Goal: Learn about a topic

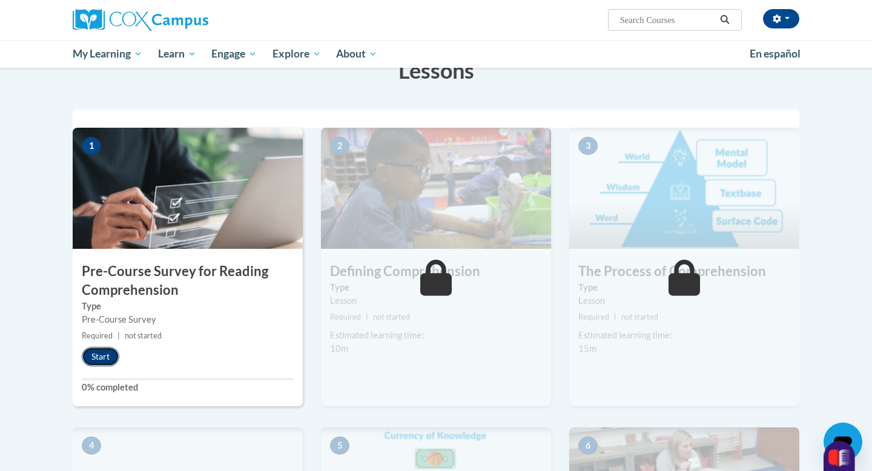
click at [102, 360] on button "Start" at bounding box center [101, 356] width 38 height 19
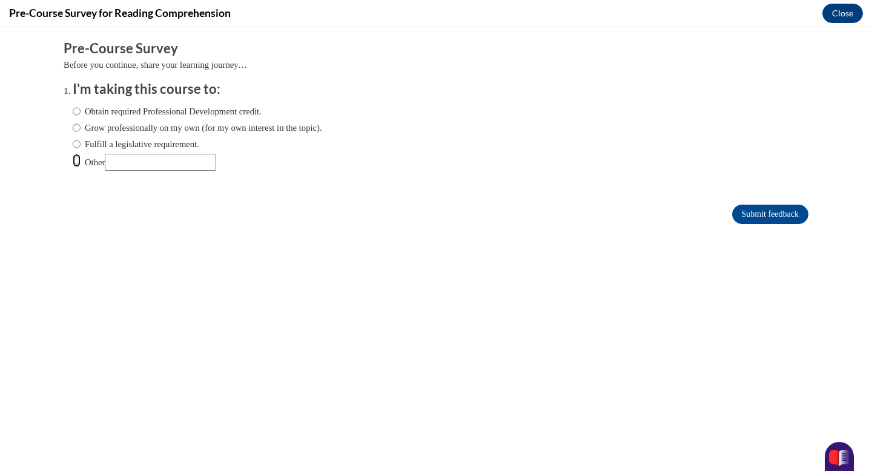
click at [79, 160] on input "Other" at bounding box center [77, 160] width 8 height 13
radio input "true"
click at [130, 170] on input "Other" at bounding box center [160, 162] width 111 height 17
type input "To earn the foundations of reading micro credential"
click at [755, 218] on input "Submit feedback" at bounding box center [770, 214] width 76 height 19
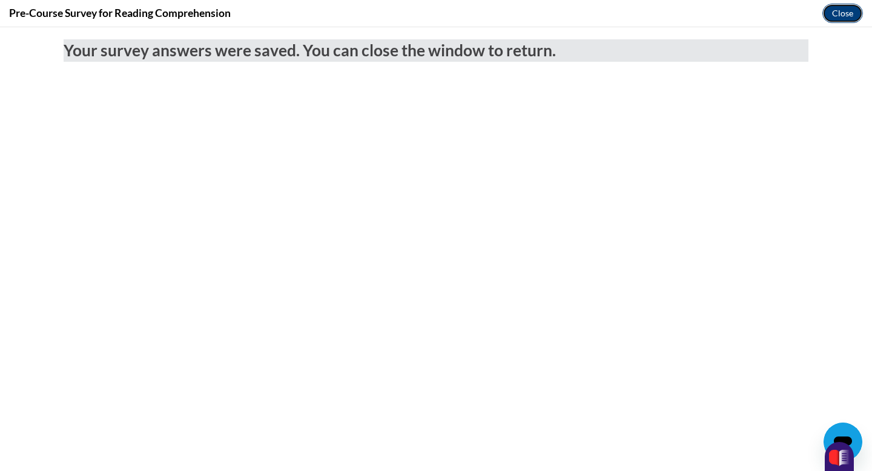
click at [846, 16] on button "Close" at bounding box center [842, 13] width 41 height 19
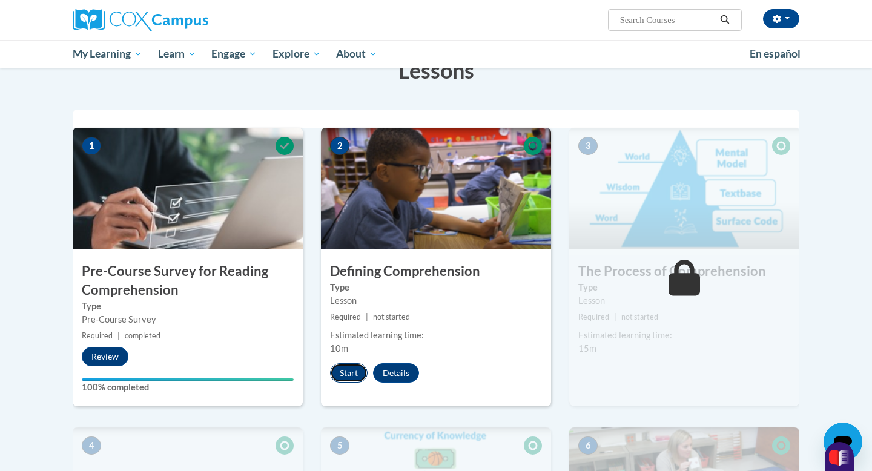
click at [351, 370] on button "Start" at bounding box center [349, 372] width 38 height 19
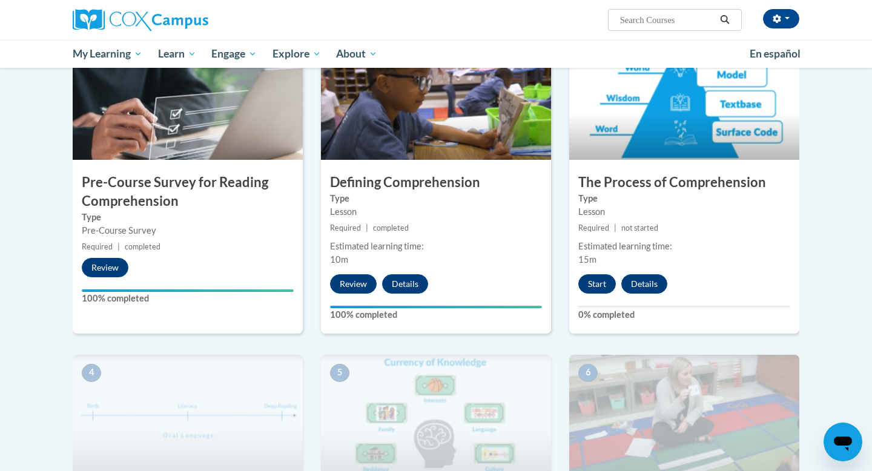
scroll to position [298, 0]
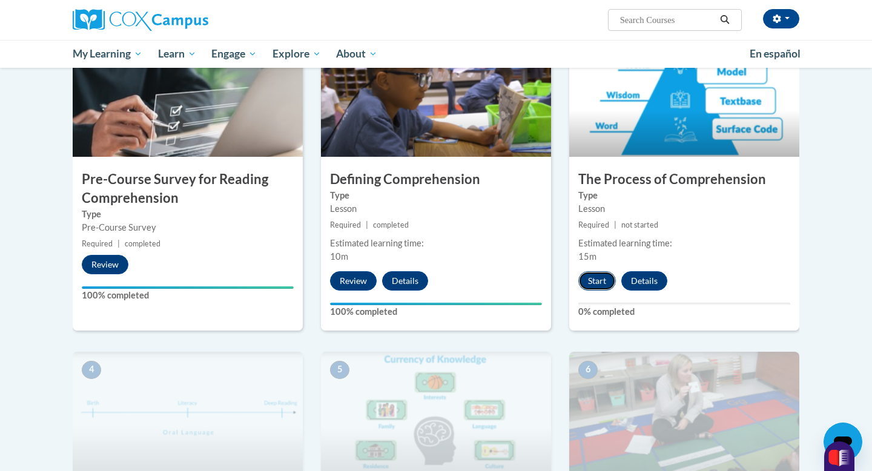
click at [598, 279] on button "Start" at bounding box center [597, 280] width 38 height 19
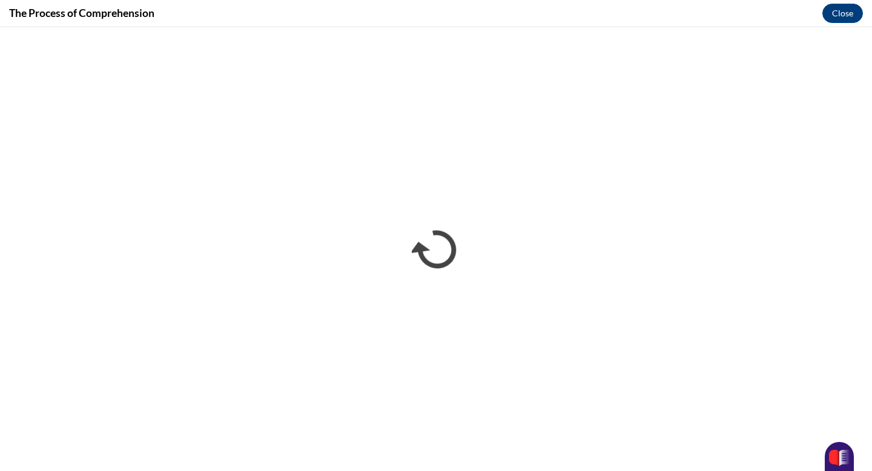
scroll to position [0, 0]
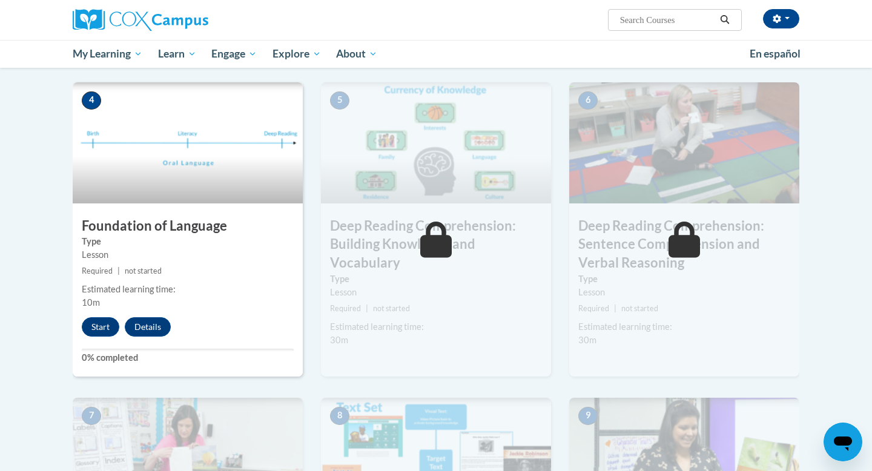
scroll to position [572, 0]
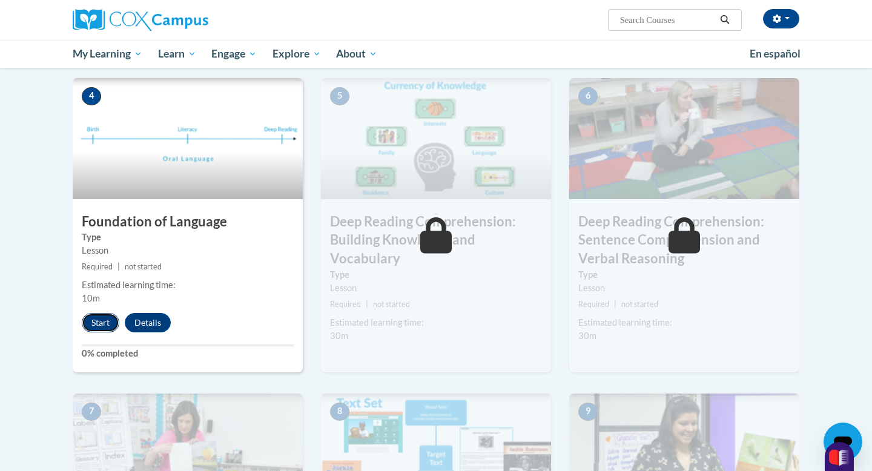
click at [99, 320] on button "Start" at bounding box center [101, 322] width 38 height 19
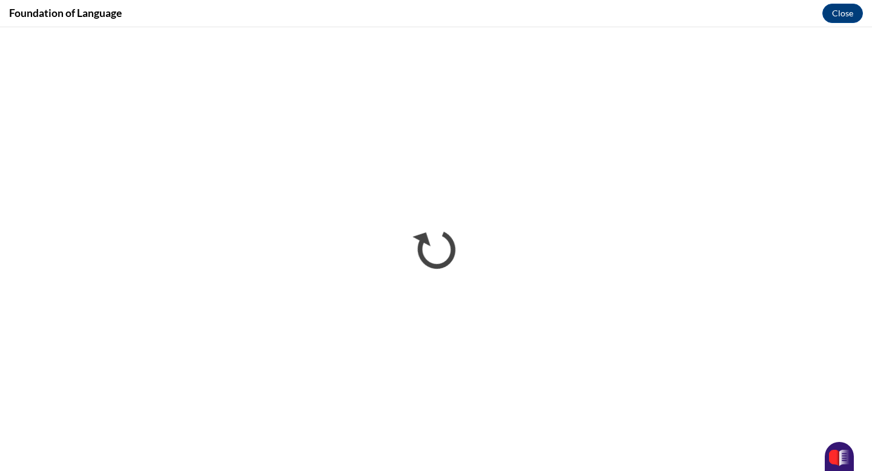
scroll to position [0, 0]
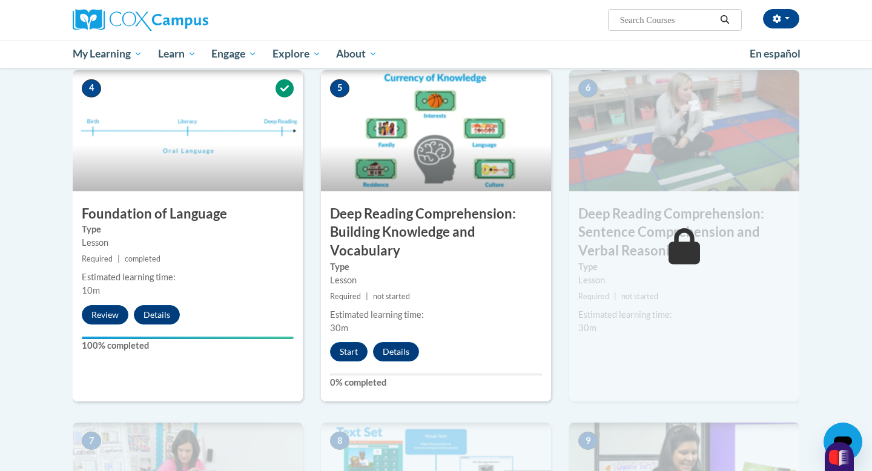
scroll to position [592, 0]
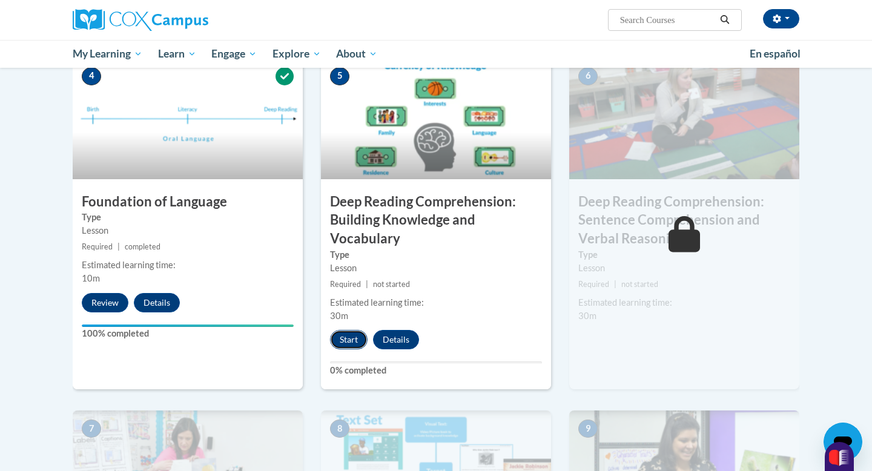
click at [340, 343] on button "Start" at bounding box center [349, 339] width 38 height 19
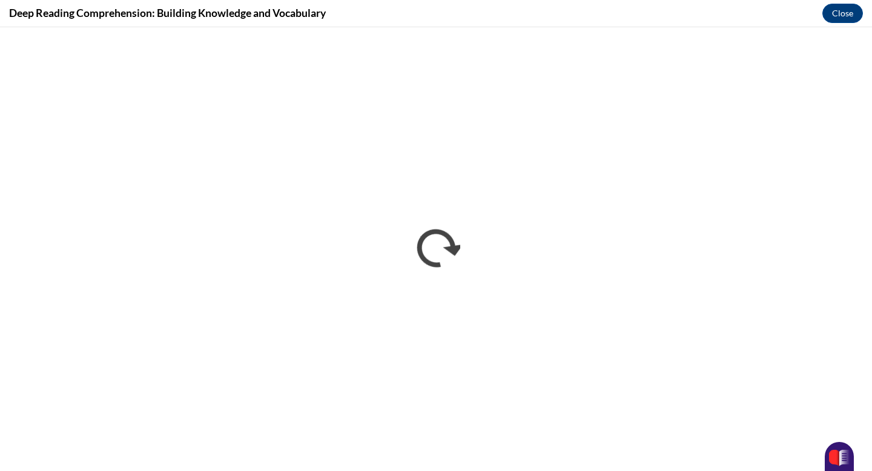
scroll to position [0, 0]
